Goal: Transaction & Acquisition: Purchase product/service

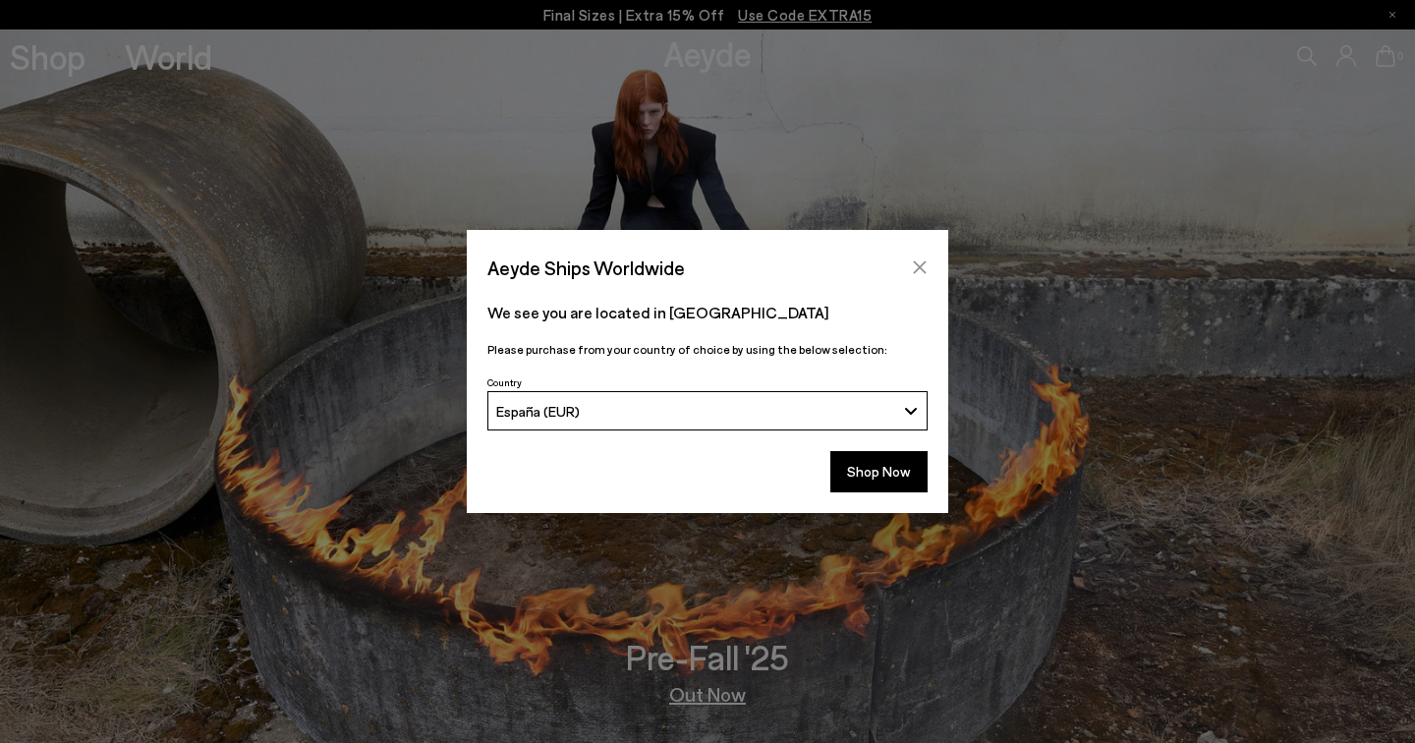
click at [924, 266] on icon "Close" at bounding box center [920, 267] width 16 height 16
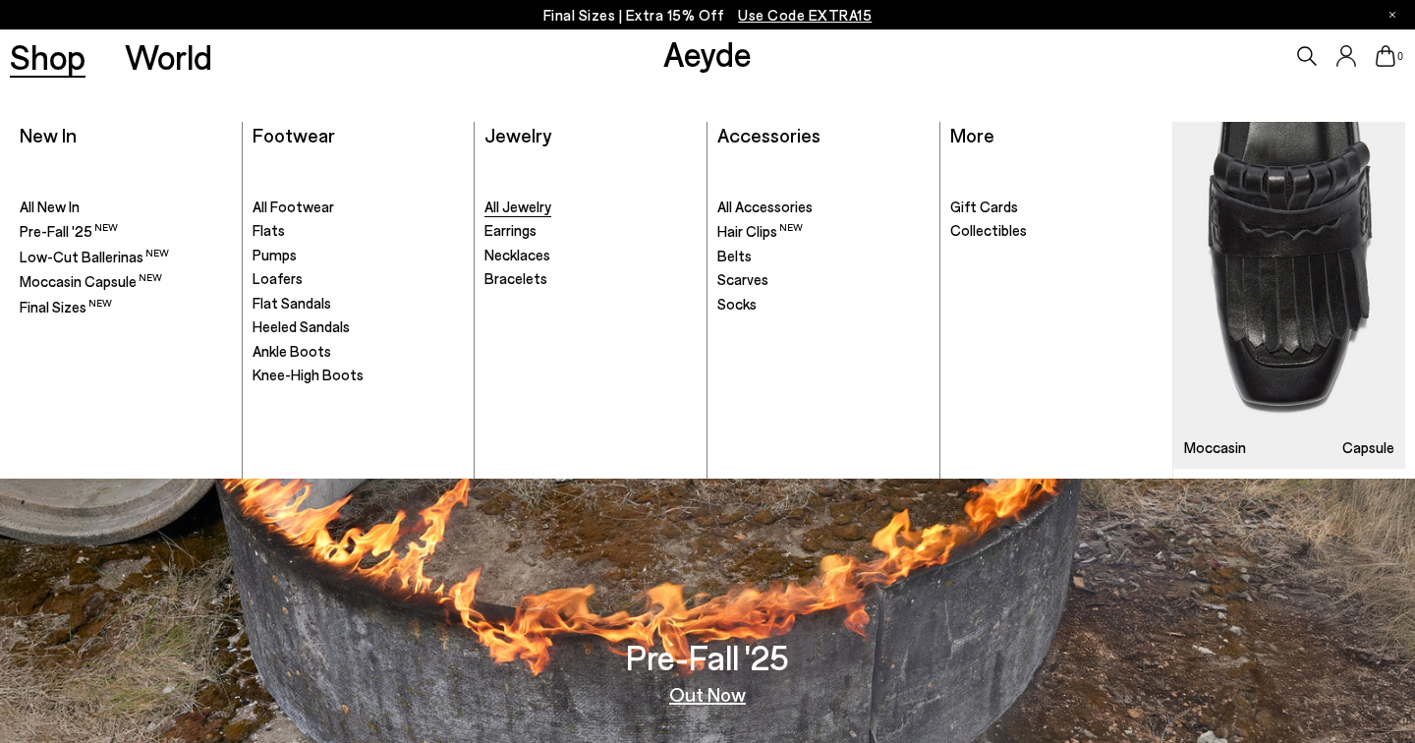
click at [511, 211] on span "All Jewelry" at bounding box center [517, 206] width 67 height 18
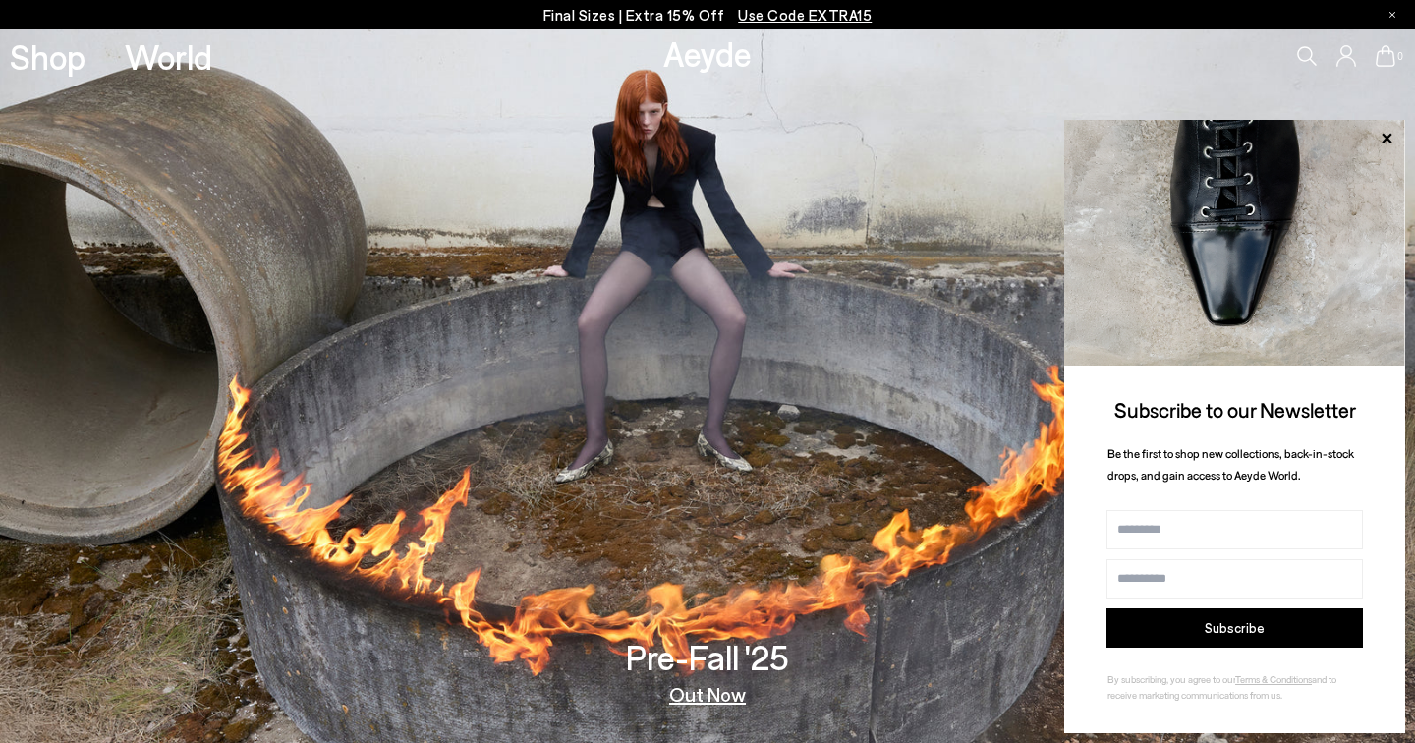
click at [733, 701] on link "Out Now" at bounding box center [707, 694] width 77 height 20
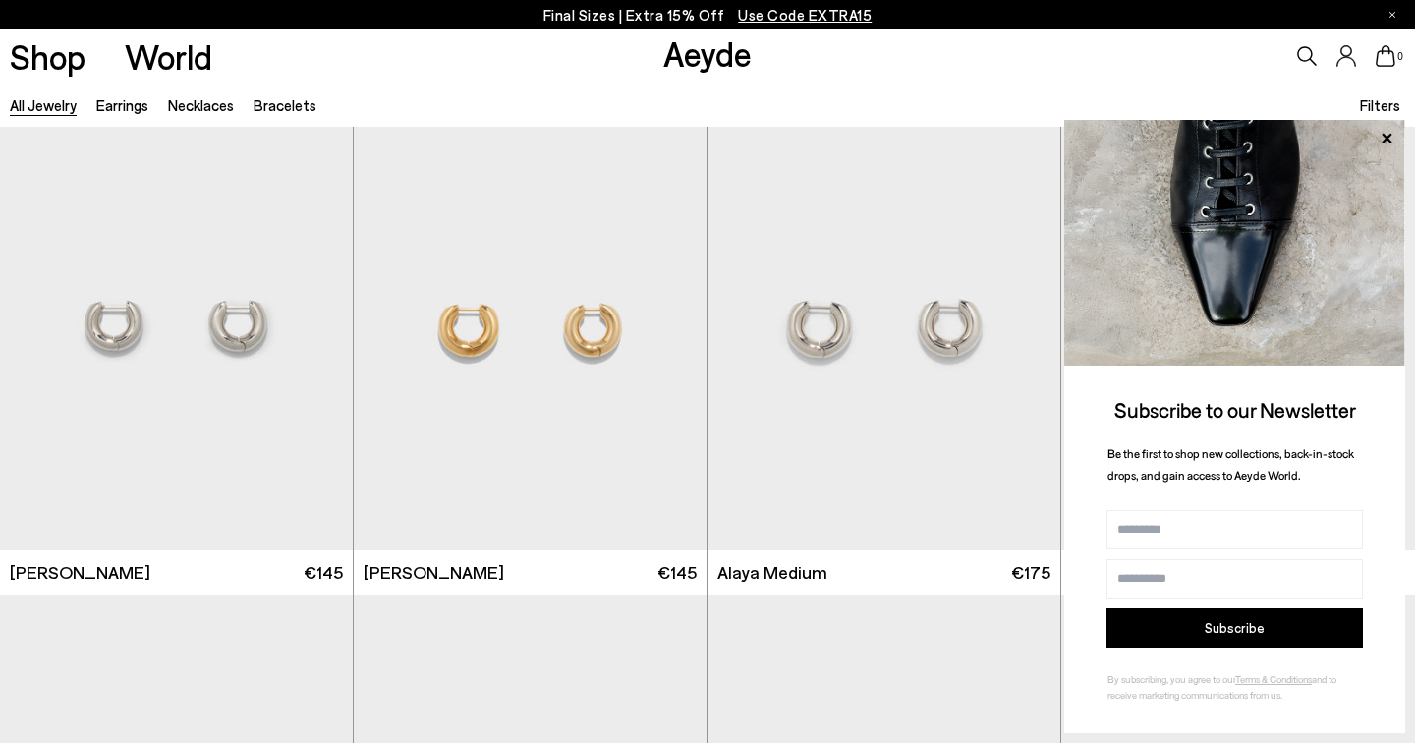
scroll to position [2414, 0]
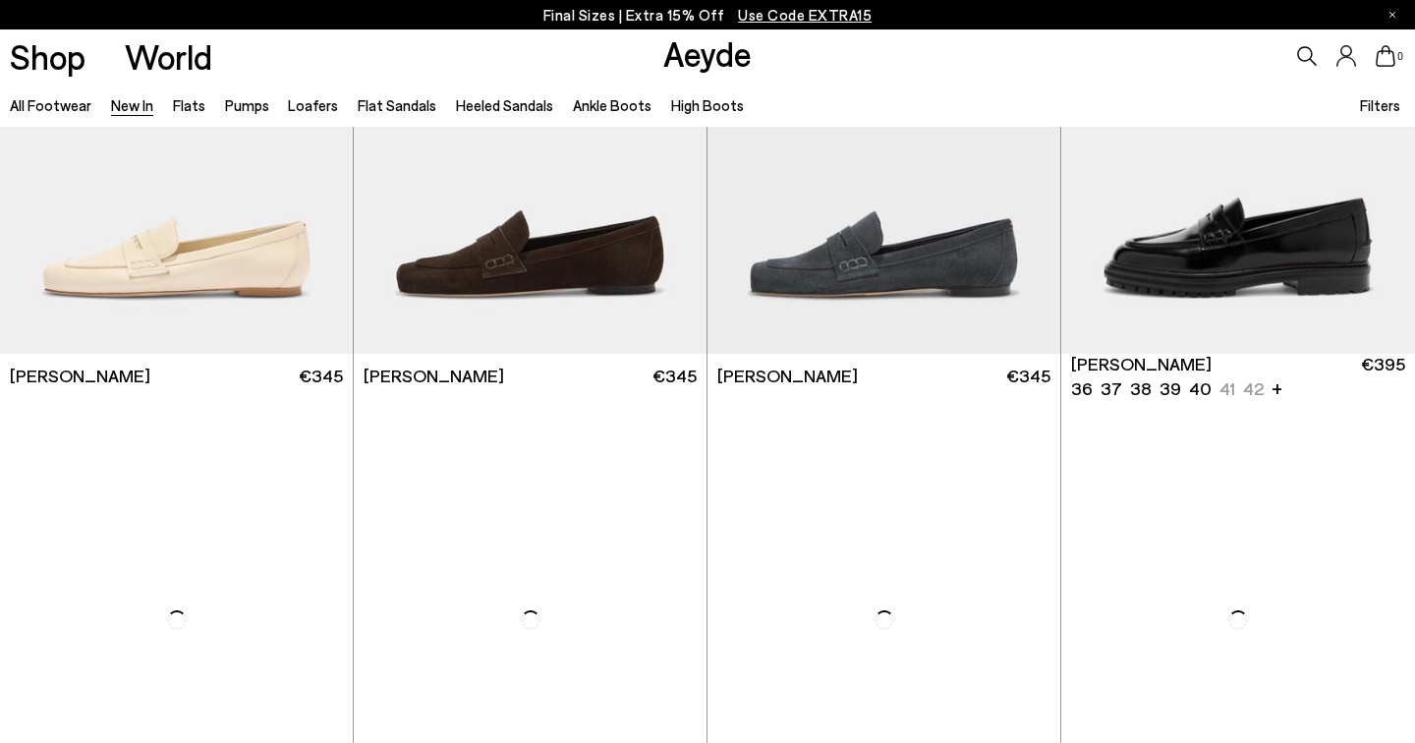
scroll to position [1712, 0]
